Goal: Use online tool/utility: Use online tool/utility

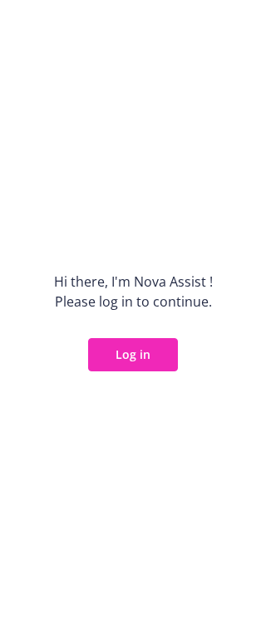
click at [144, 357] on button "Log in" at bounding box center [133, 354] width 90 height 33
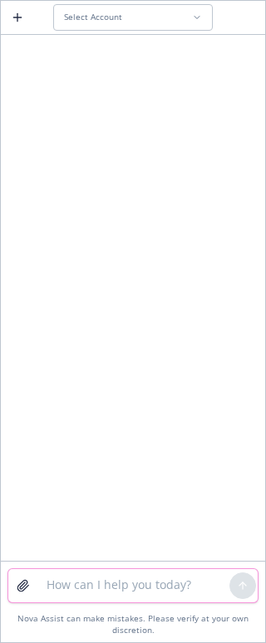
click at [76, 596] on textarea at bounding box center [133, 585] width 193 height 33
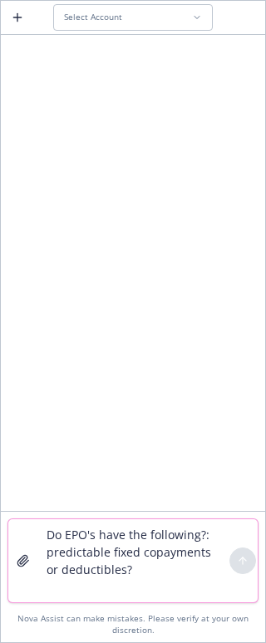
type textarea "Do EPO's have the following?: predictable fixed copayments or deductibles?"
click at [96, 506] on div at bounding box center [133, 274] width 264 height 473
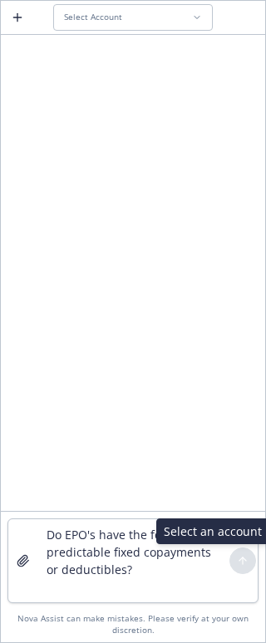
click at [250, 564] on div at bounding box center [242, 561] width 27 height 27
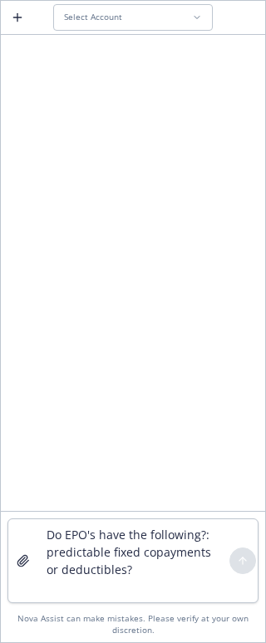
click at [231, 554] on div at bounding box center [242, 561] width 27 height 27
click at [126, 15] on div "Select Account" at bounding box center [128, 17] width 128 height 11
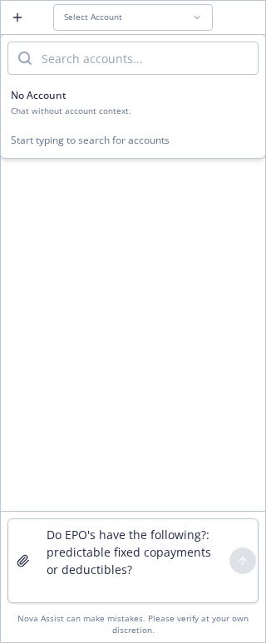
click at [101, 53] on input "search" at bounding box center [145, 58] width 226 height 32
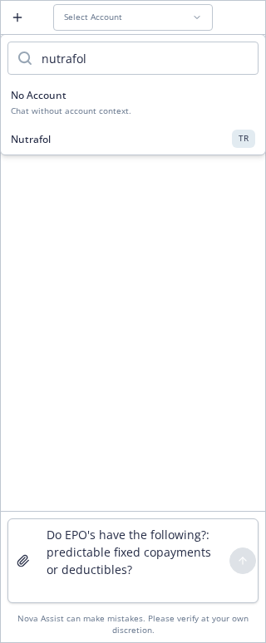
type input "nutrafol"
click at [86, 133] on div "Nutrafol TR" at bounding box center [133, 138] width 244 height 17
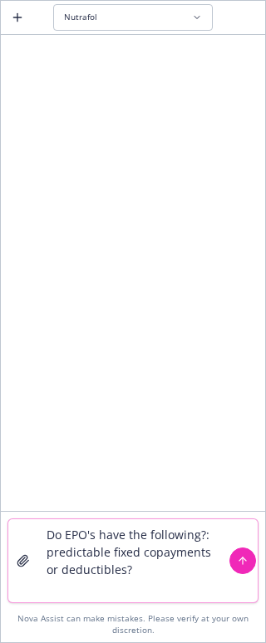
click at [247, 561] on icon "submit" at bounding box center [243, 561] width 12 height 12
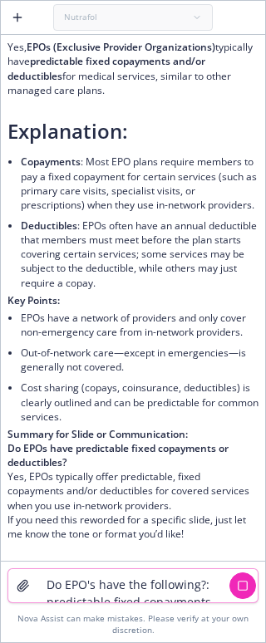
scroll to position [101, 0]
click at [62, 588] on textarea "Do EPO's have the following?: predictable fixed copayments or deductibles?" at bounding box center [133, 585] width 193 height 33
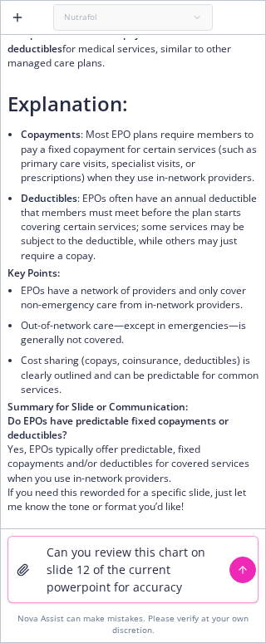
type textarea "Can you review this chart on slide 12 of the current powerpoint for accuracy?"
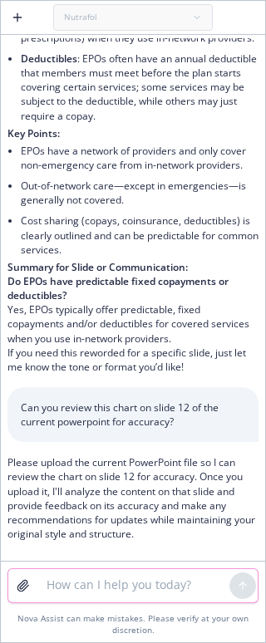
scroll to position [268, 0]
click at [86, 580] on textarea at bounding box center [133, 585] width 193 height 33
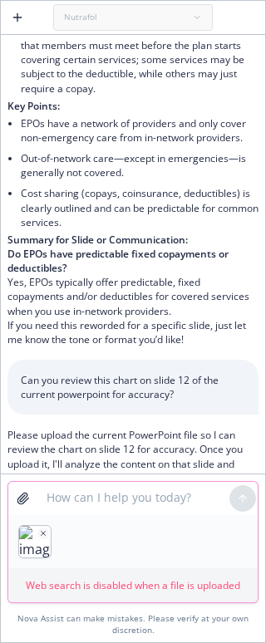
click at [208, 500] on textarea at bounding box center [133, 498] width 193 height 33
click at [132, 25] on div "Nutrafol" at bounding box center [133, 17] width 160 height 27
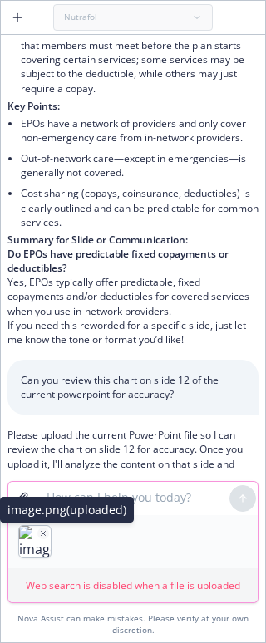
click at [41, 533] on icon "button" at bounding box center [43, 533] width 8 height 8
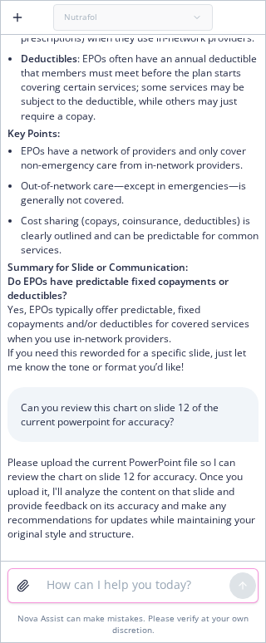
click at [111, 583] on textarea at bounding box center [133, 585] width 193 height 33
click at [27, 588] on icon "button" at bounding box center [22, 586] width 11 height 11
click at [62, 585] on textarea at bounding box center [133, 585] width 193 height 33
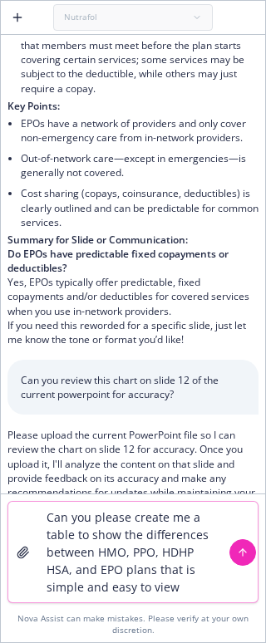
type textarea "Can you please create me a table to show the differences between HMO, PPO, HDHP…"
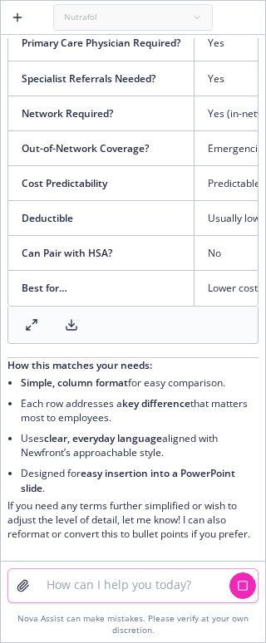
scroll to position [1024, 0]
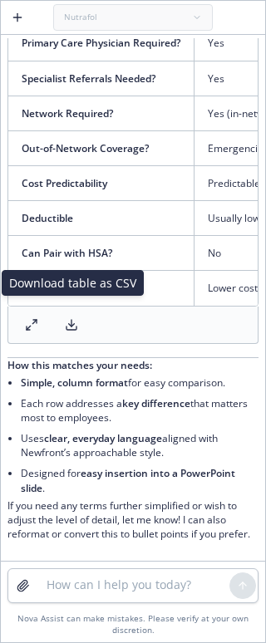
click at [72, 318] on icon at bounding box center [71, 324] width 13 height 13
click at [129, 594] on textarea at bounding box center [133, 585] width 193 height 33
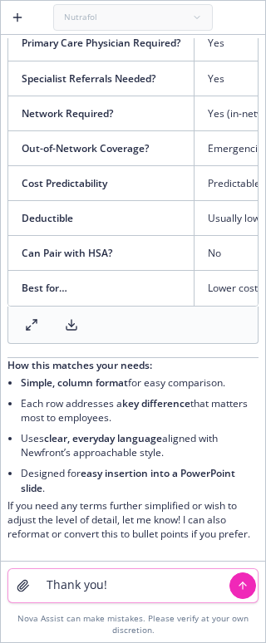
type textarea "Thank you!!"
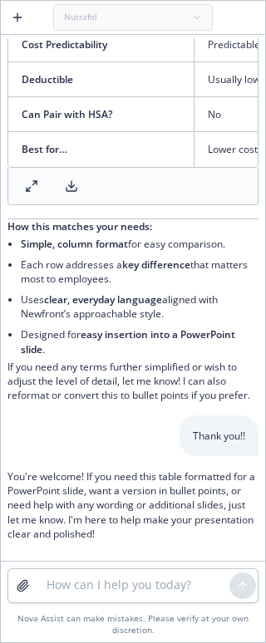
scroll to position [1162, 0]
